Goal: Task Accomplishment & Management: Manage account settings

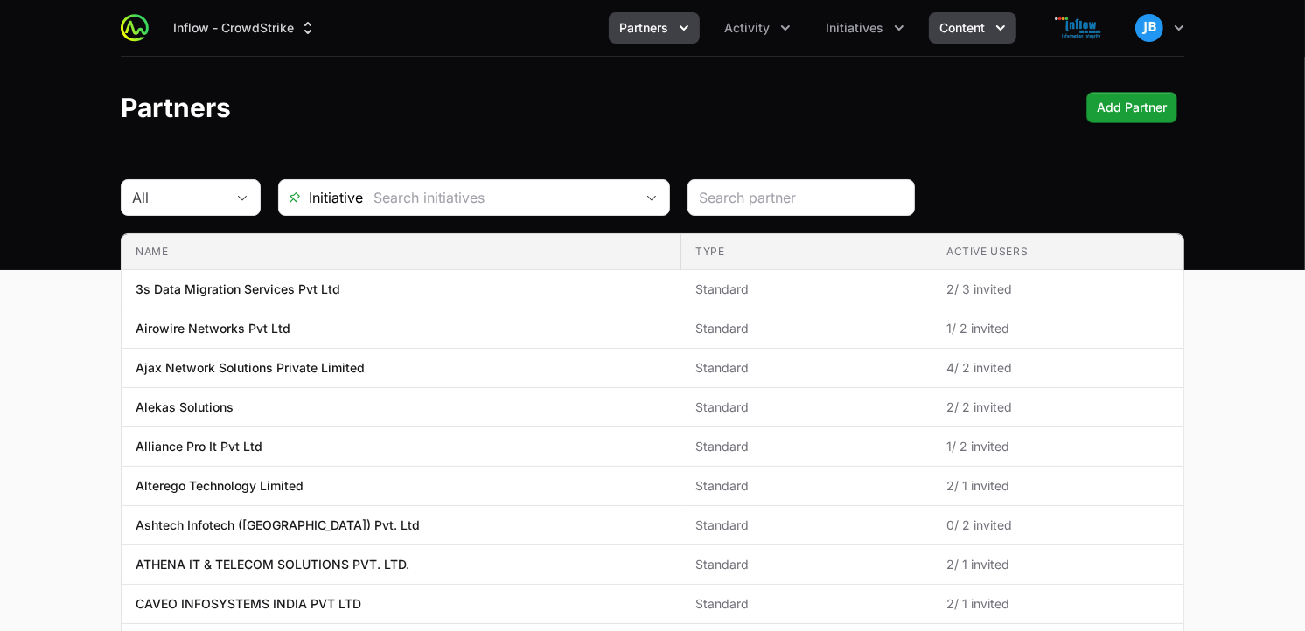
click at [984, 24] on span "Content" at bounding box center [961, 27] width 45 height 17
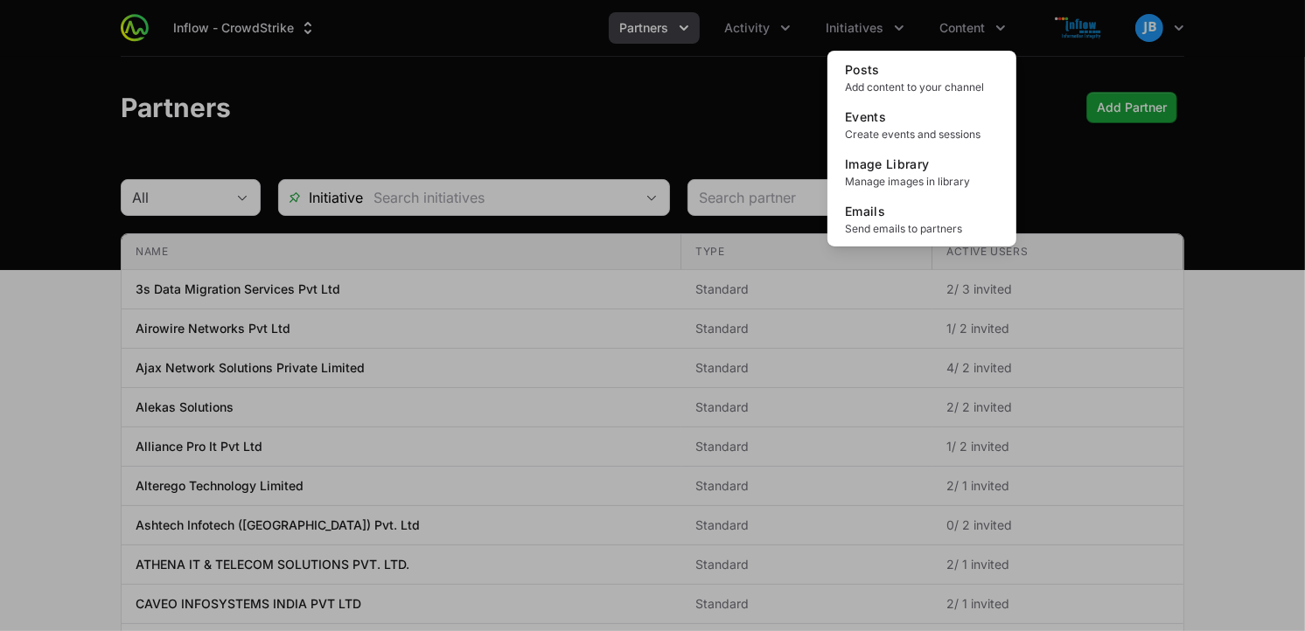
click at [886, 22] on div "Content menu" at bounding box center [652, 315] width 1305 height 631
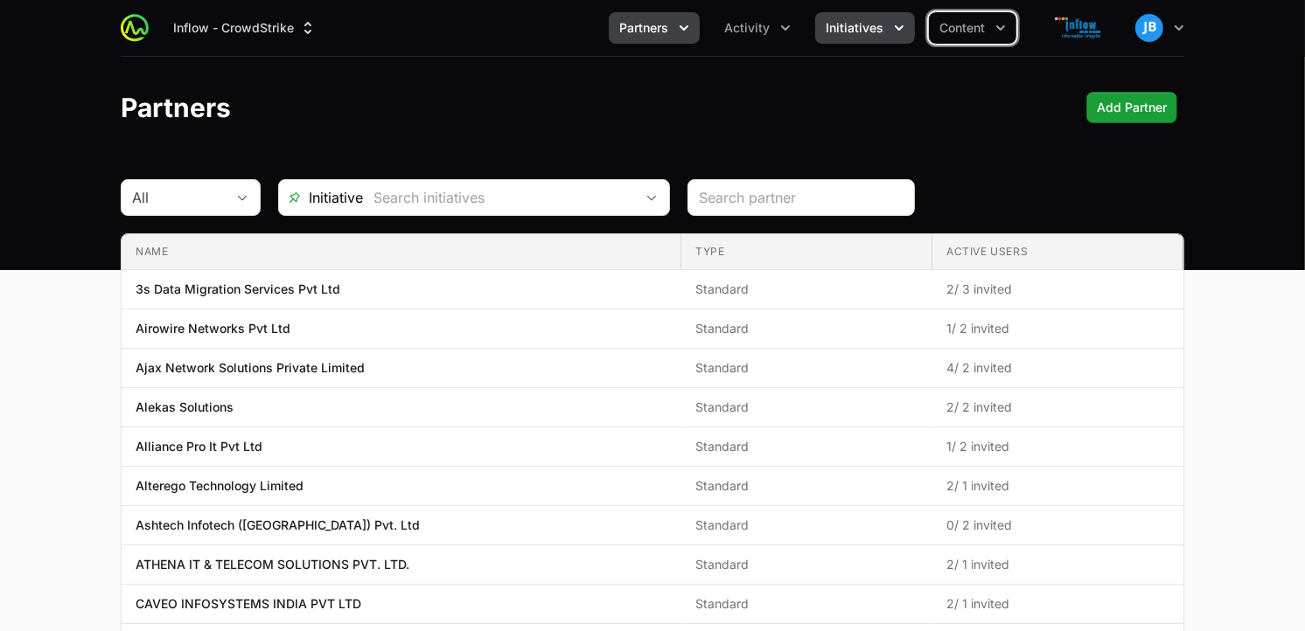
click at [877, 23] on span "Initiatives" at bounding box center [855, 27] width 58 height 17
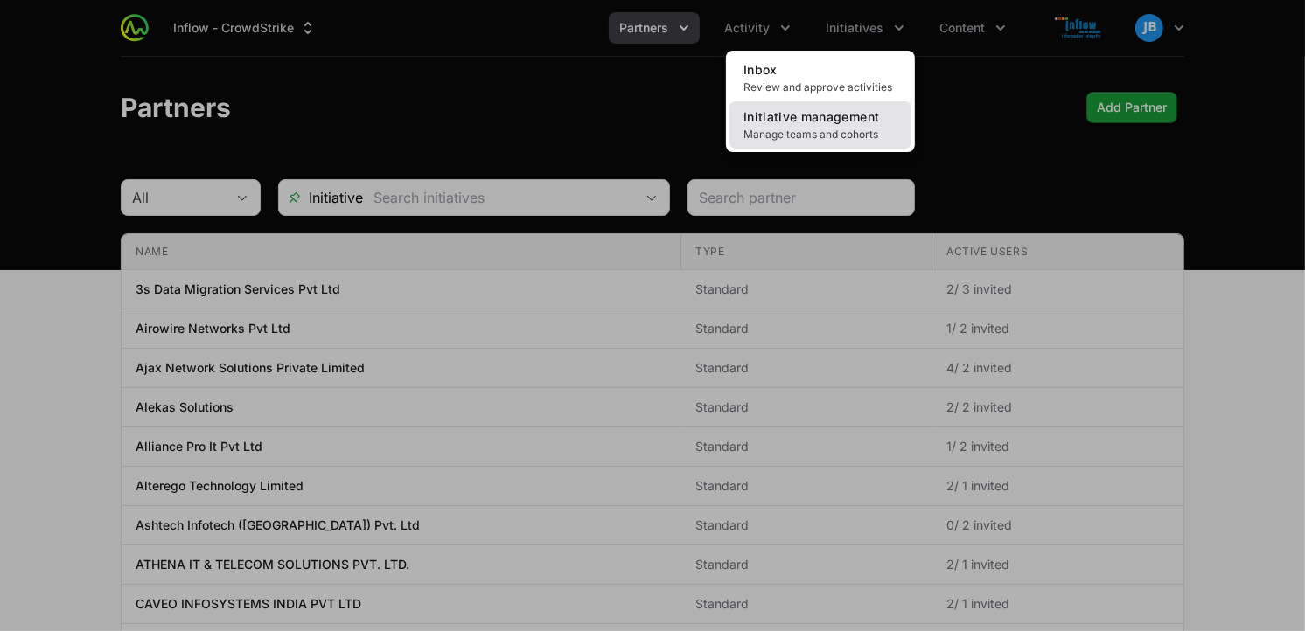
click at [818, 128] on span "Manage teams and cohorts" at bounding box center [820, 135] width 154 height 14
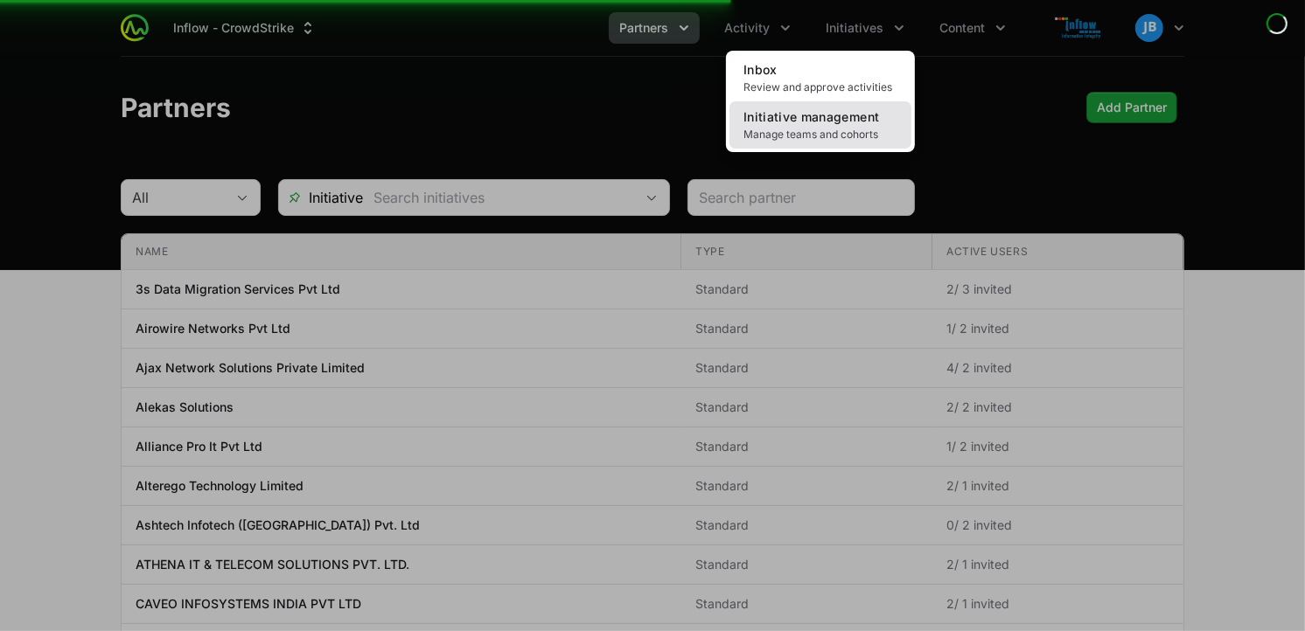
click at [818, 128] on span "Manage teams and cohorts" at bounding box center [820, 135] width 154 height 14
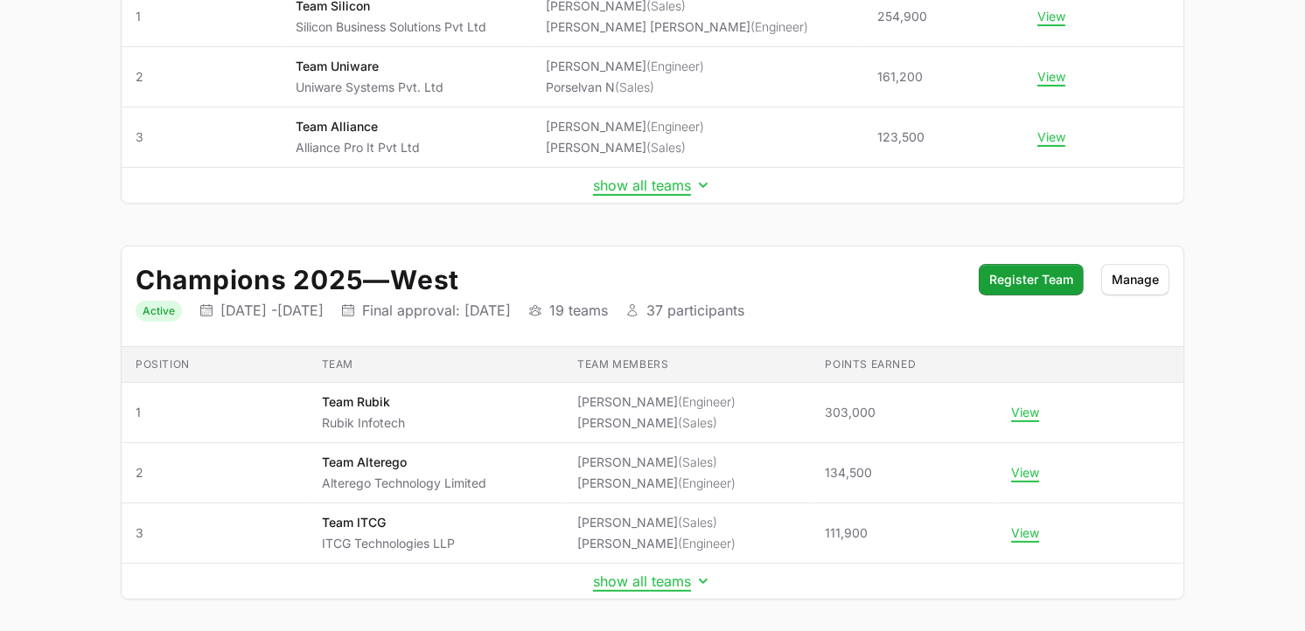
scroll to position [422, 0]
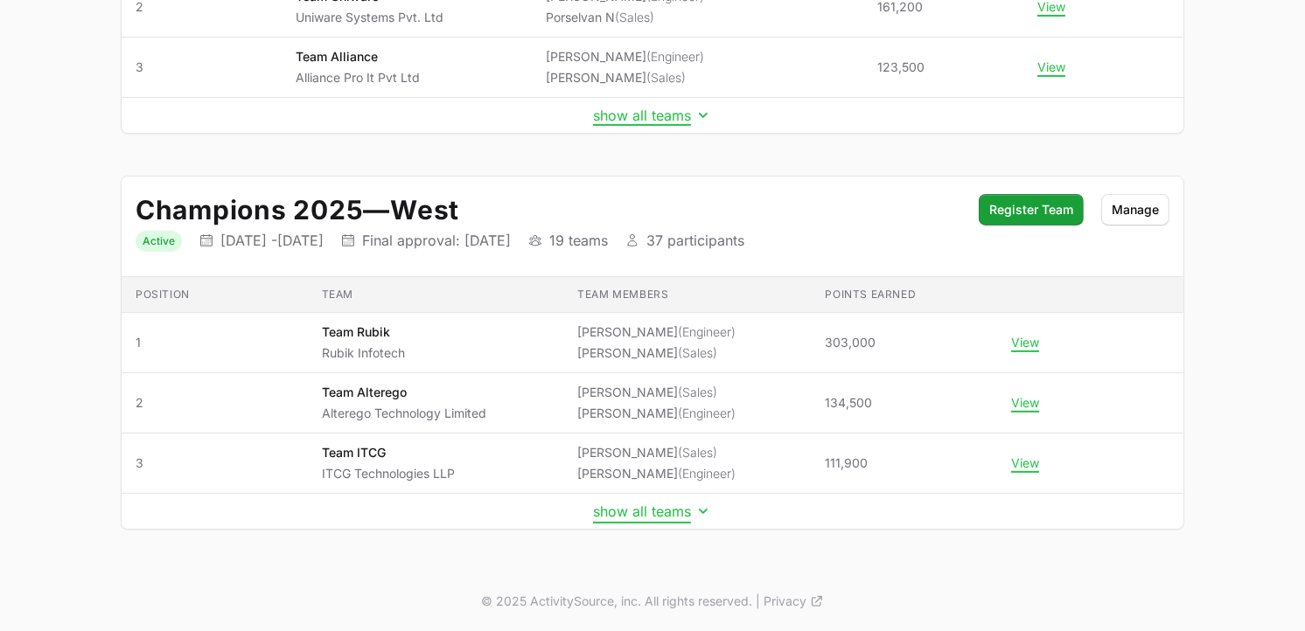
click at [673, 512] on button "show all teams" at bounding box center [652, 511] width 119 height 17
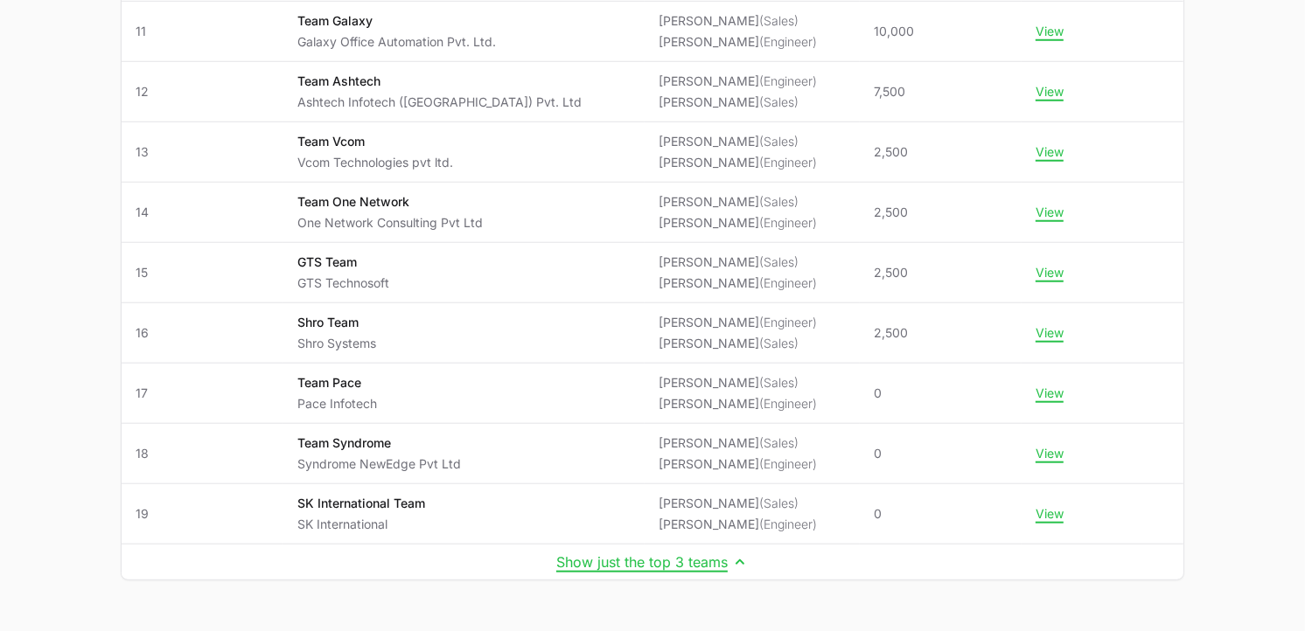
scroll to position [1388, 0]
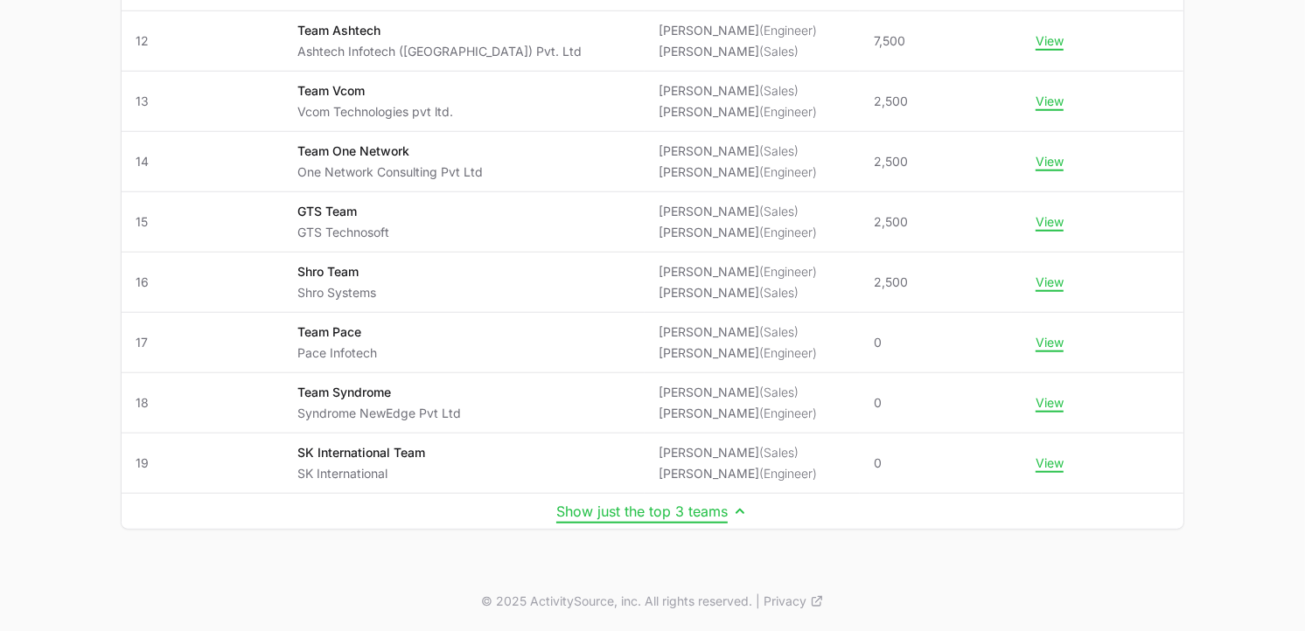
click at [714, 509] on button "Show just the top 3 teams" at bounding box center [652, 511] width 192 height 17
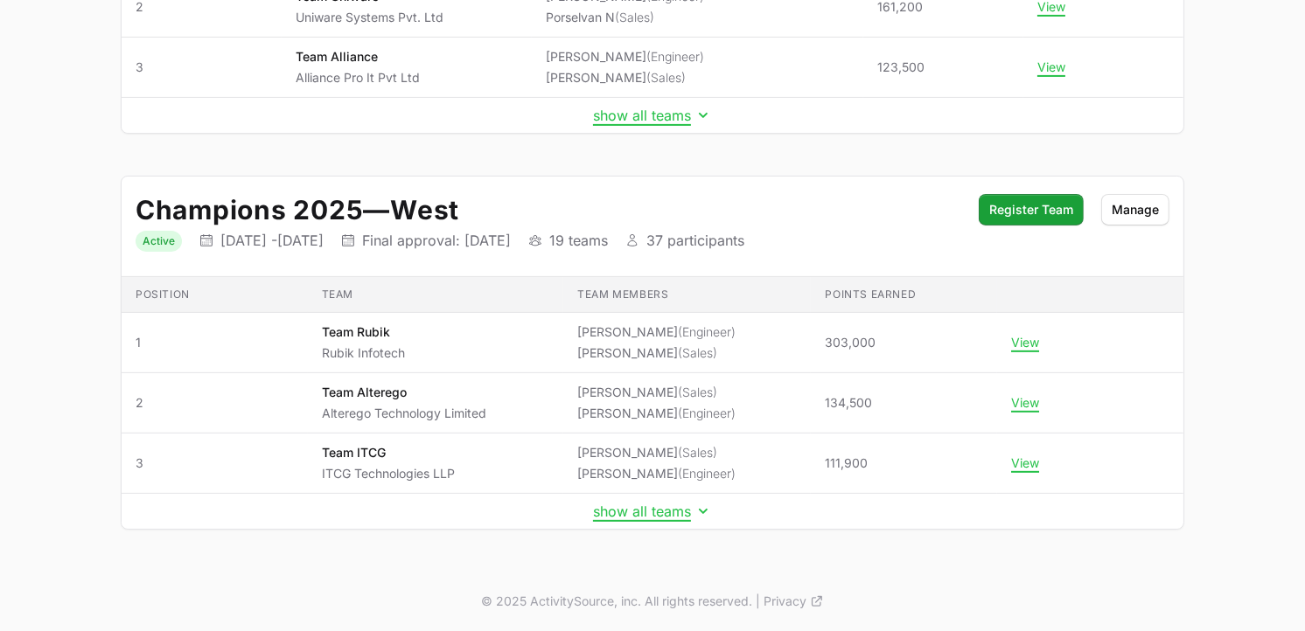
scroll to position [0, 0]
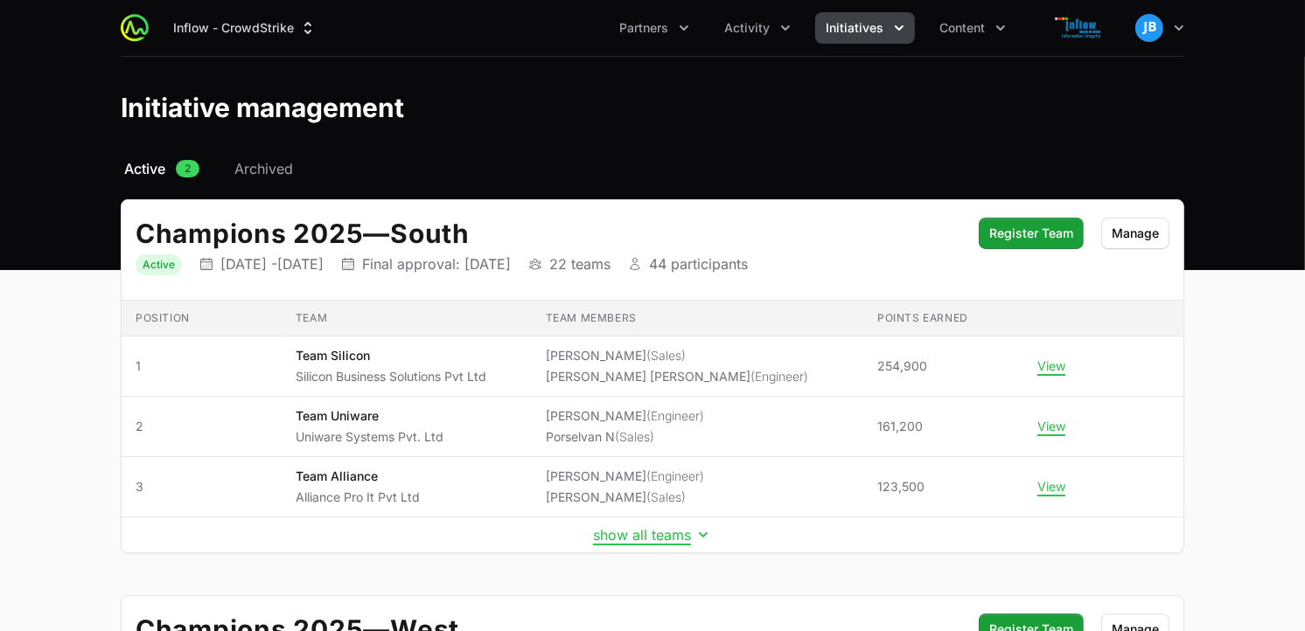
click at [165, 171] on span "Active" at bounding box center [144, 168] width 41 height 21
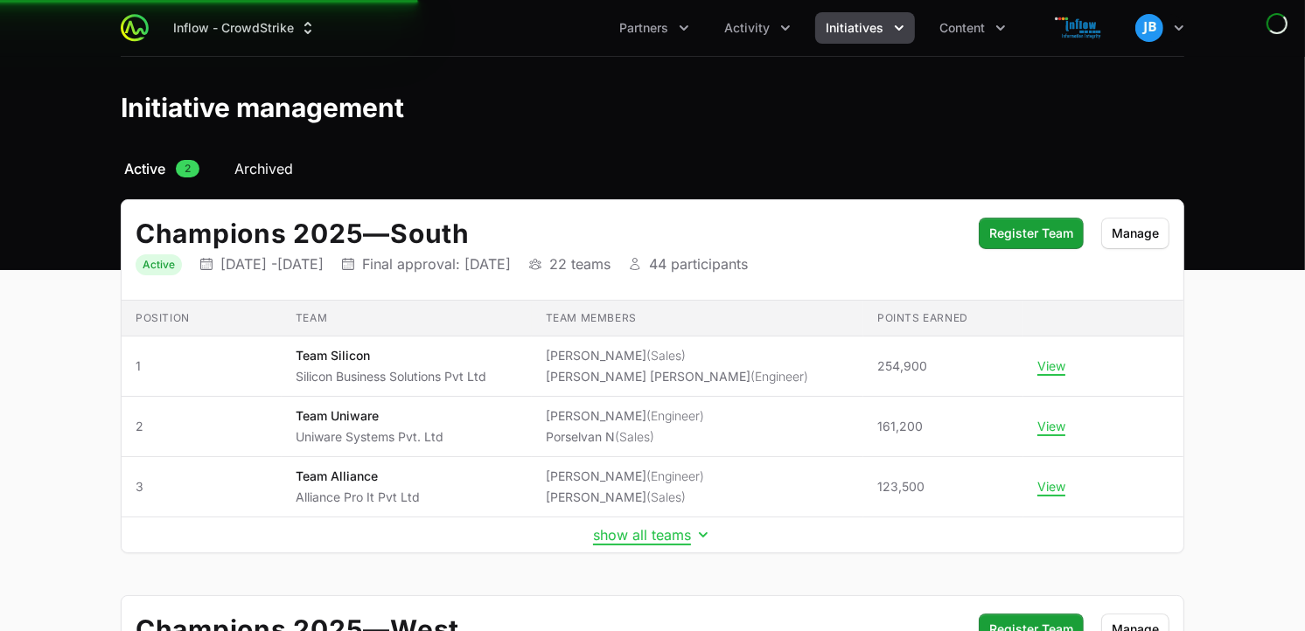
click at [289, 171] on span "Archived" at bounding box center [263, 168] width 59 height 21
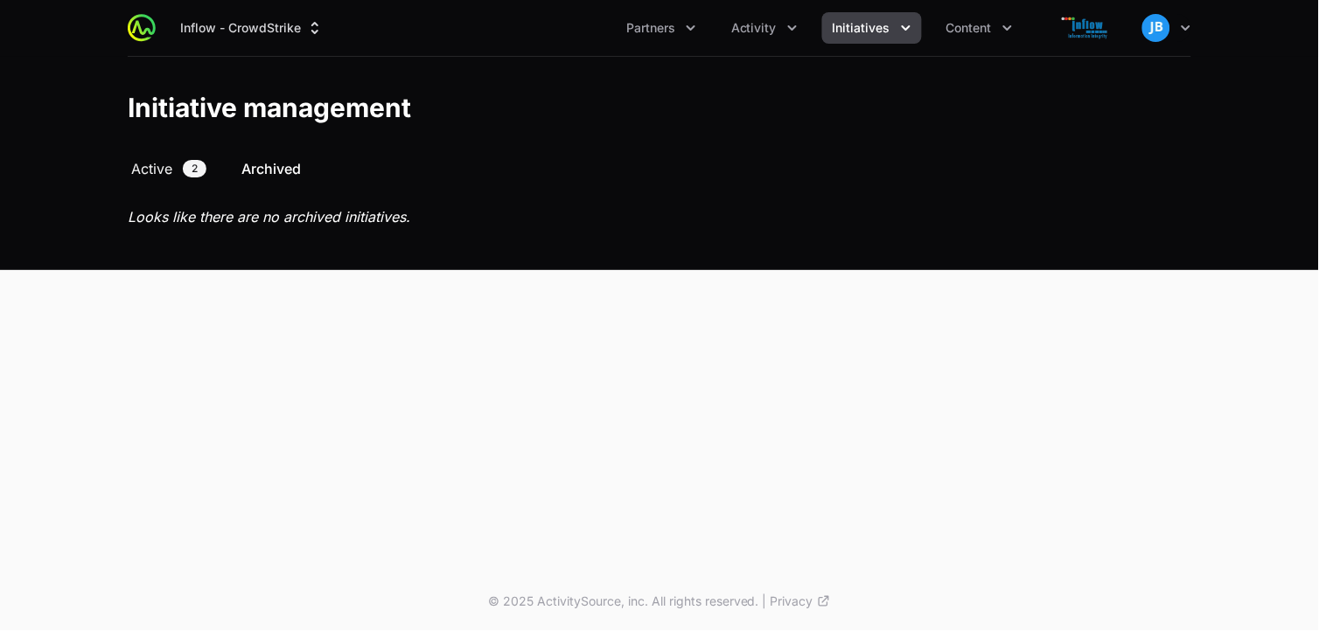
click at [159, 173] on span "Active" at bounding box center [151, 168] width 41 height 21
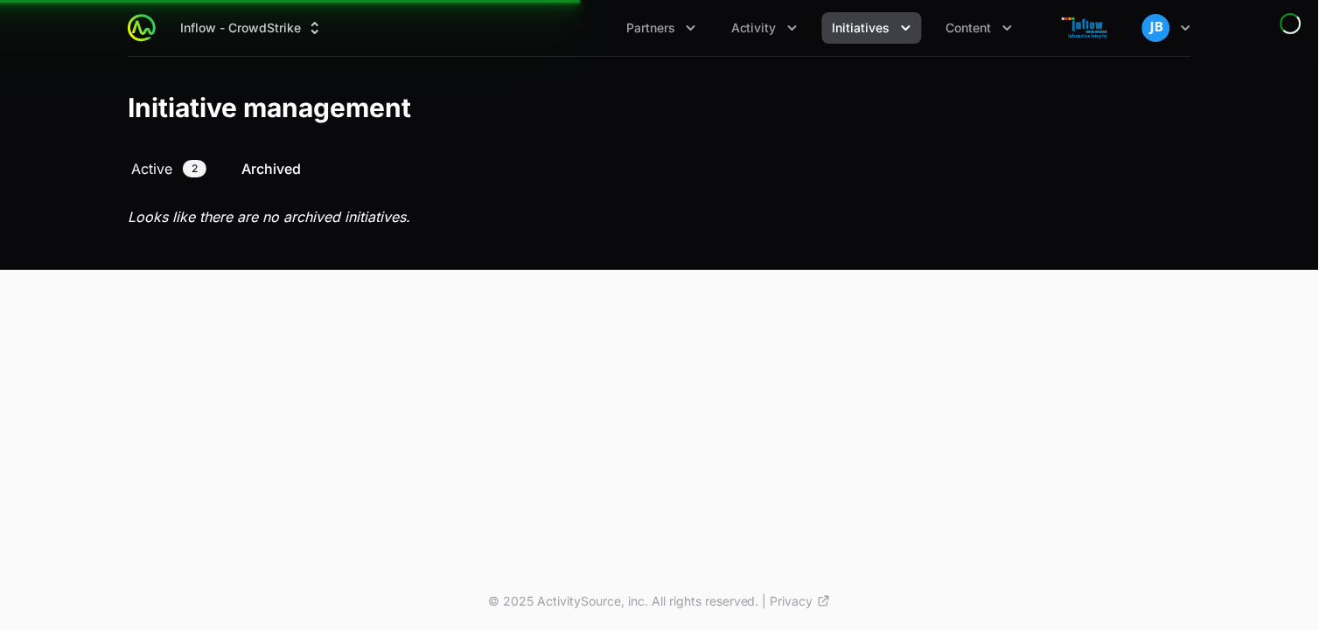
click at [168, 160] on span "Active" at bounding box center [151, 168] width 41 height 21
click at [168, 171] on span "Active" at bounding box center [151, 168] width 41 height 21
click at [169, 171] on span "Active" at bounding box center [151, 168] width 41 height 21
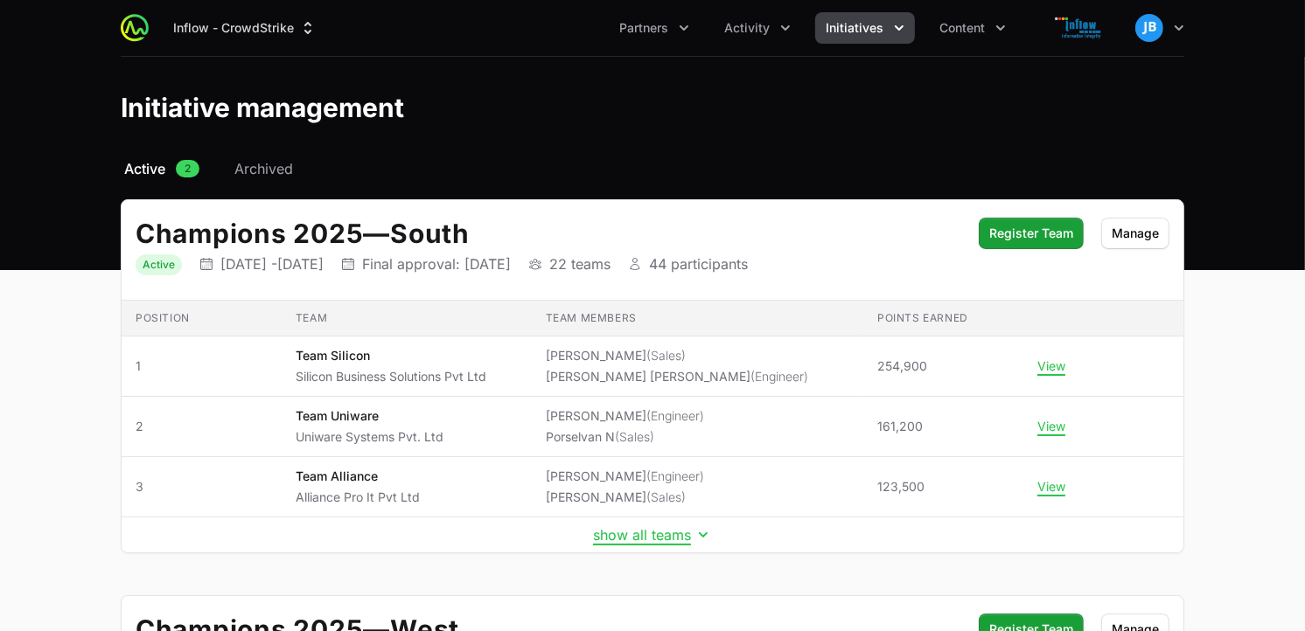
click at [169, 171] on link "Active 2" at bounding box center [162, 168] width 82 height 21
drag, startPoint x: 1304, startPoint y: 67, endPoint x: 1322, endPoint y: 206, distance: 139.4
click at [1304, 206] on html "Inflow - CrowdStrike Partners Activity Initiatives Content Open user menu Open …" at bounding box center [652, 525] width 1305 height 1051
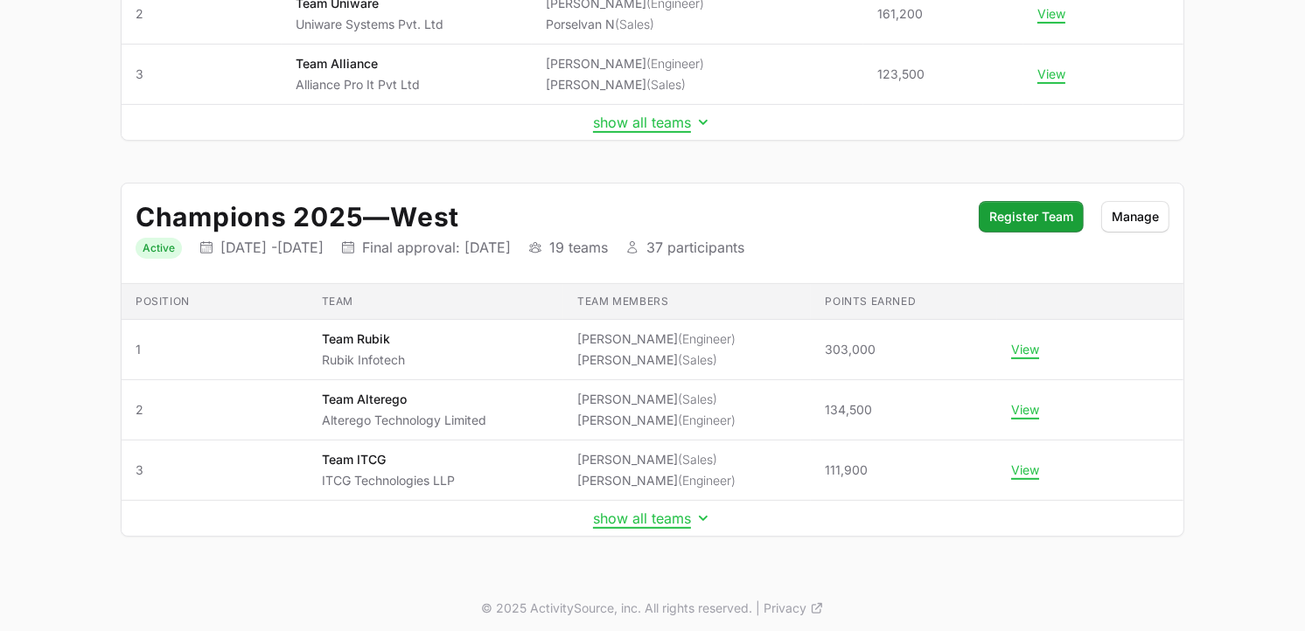
scroll to position [420, 0]
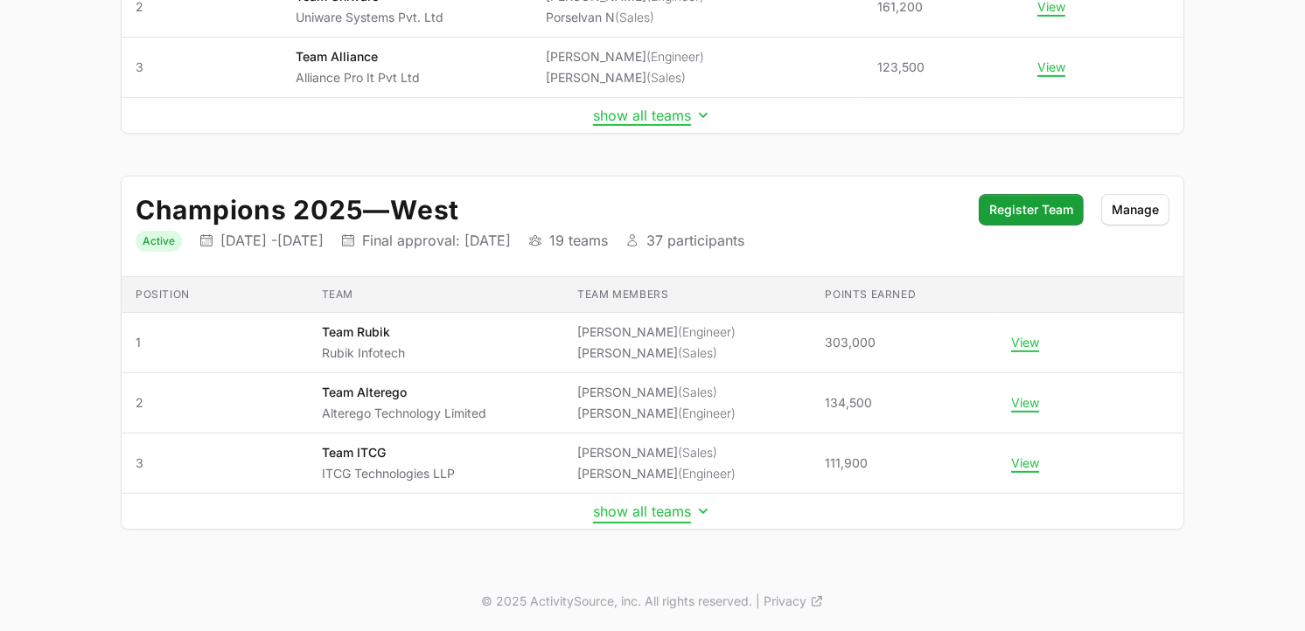
click at [659, 520] on button "show all teams" at bounding box center [652, 511] width 119 height 17
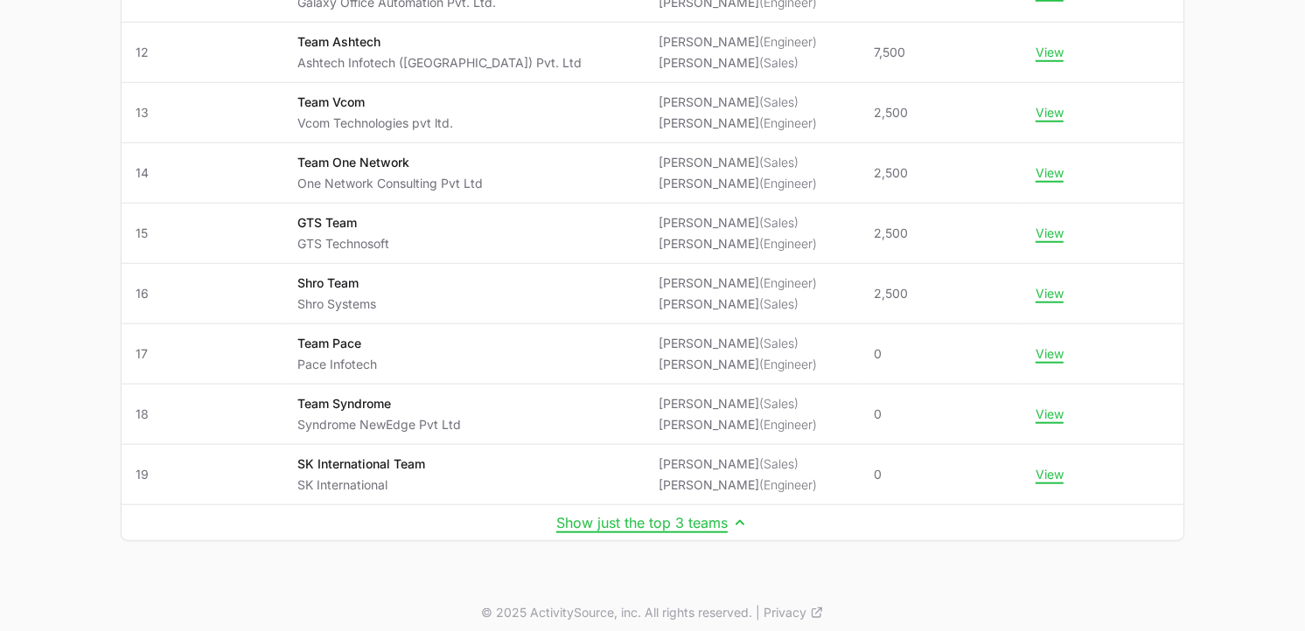
scroll to position [1388, 0]
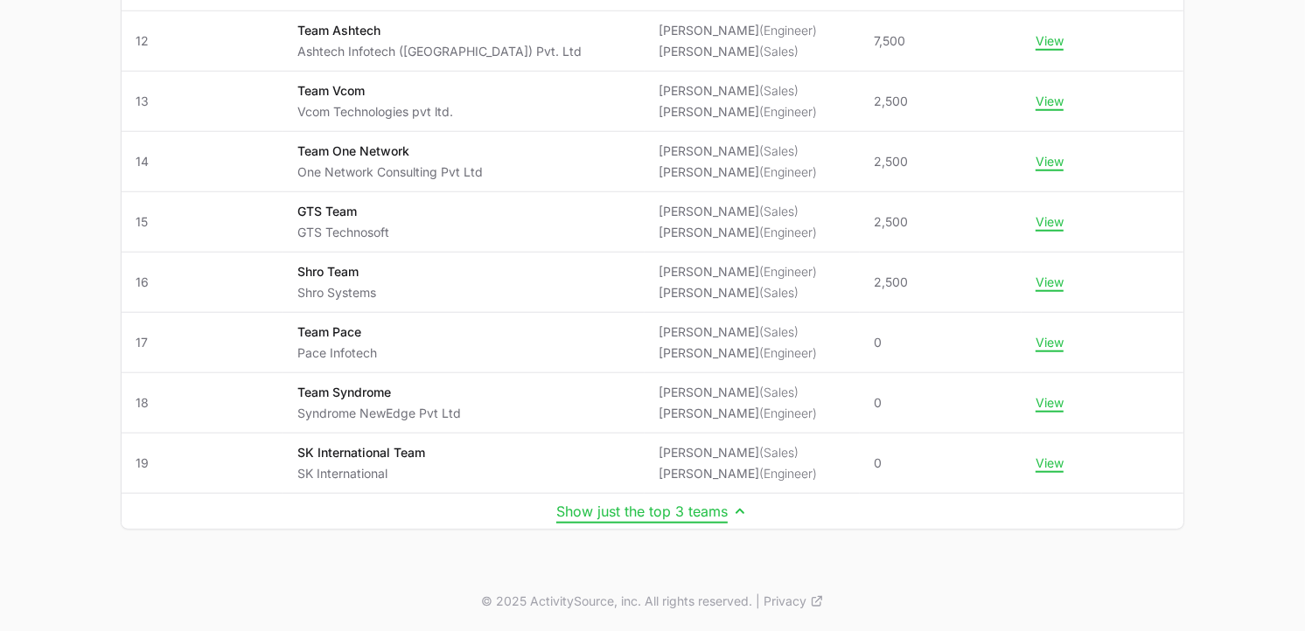
click at [703, 519] on button "Show just the top 3 teams" at bounding box center [652, 511] width 192 height 17
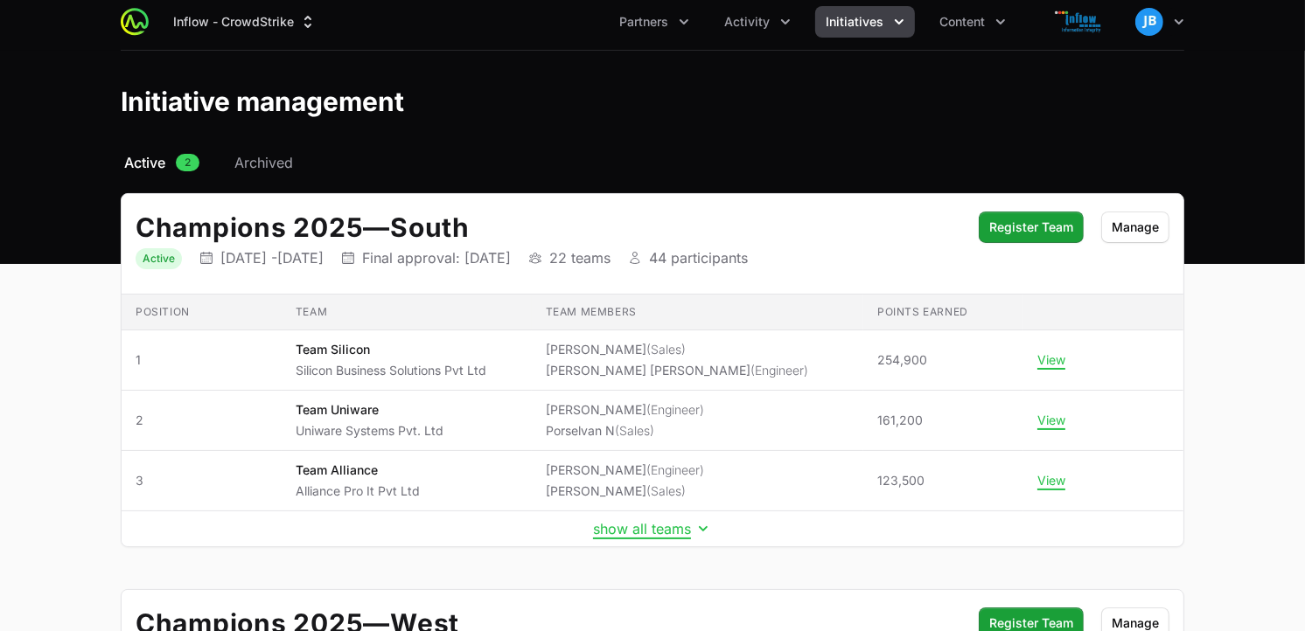
scroll to position [0, 0]
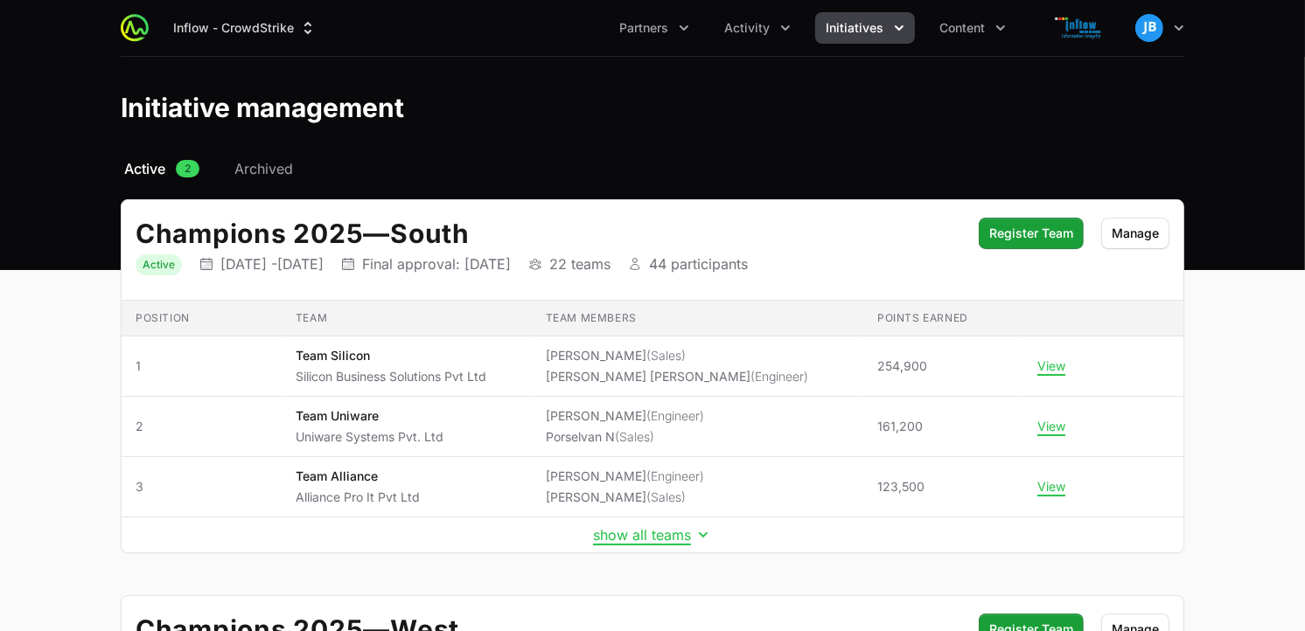
click at [1281, 161] on main "Select a tab Active Archived Active 2 Archived Champions 2025 — South Status Ac…" at bounding box center [652, 574] width 1305 height 833
